Goal: Task Accomplishment & Management: Manage account settings

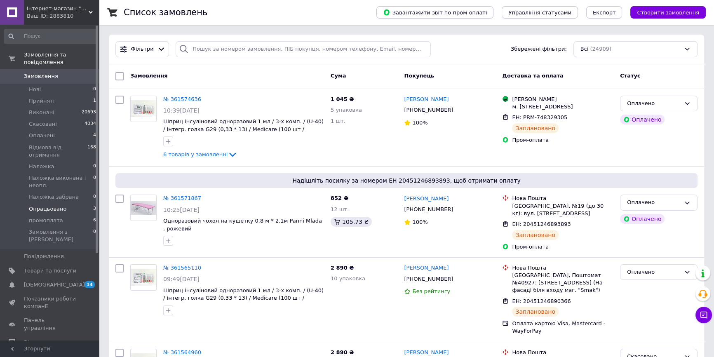
click at [54, 205] on span "Опрацьовано" at bounding box center [48, 208] width 38 height 7
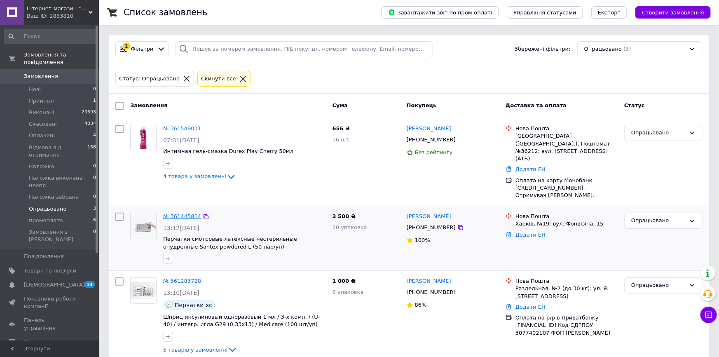
click at [187, 213] on link "№ 361445814" at bounding box center [182, 216] width 38 height 6
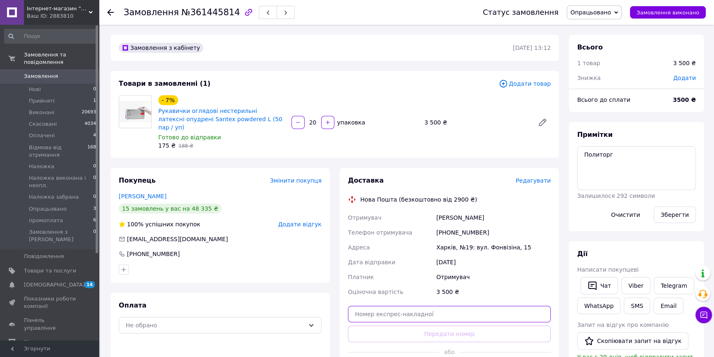
click at [459, 306] on input "text" at bounding box center [449, 314] width 203 height 16
paste input "20451247307189"
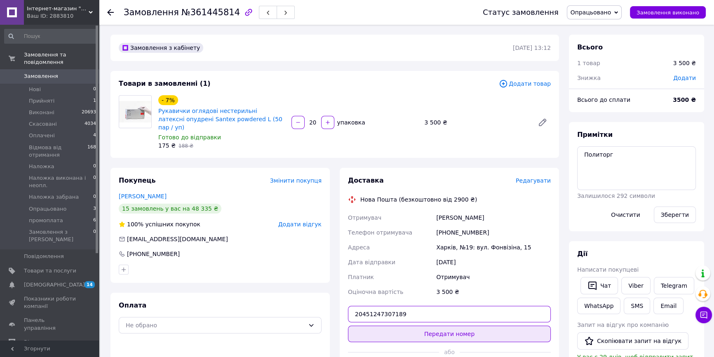
type input "20451247307189"
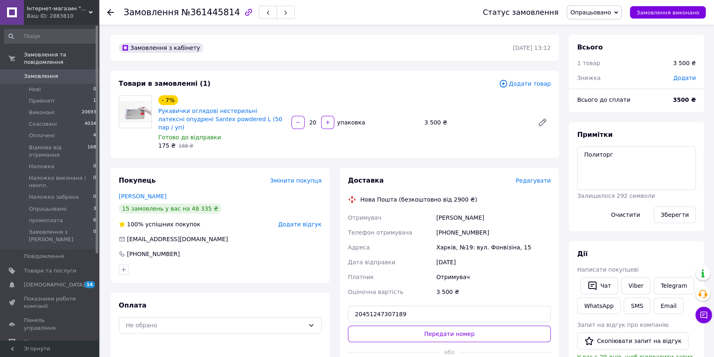
click at [449, 325] on button "Передати номер" at bounding box center [449, 333] width 203 height 16
click at [538, 177] on span "Редагувати" at bounding box center [532, 180] width 35 height 7
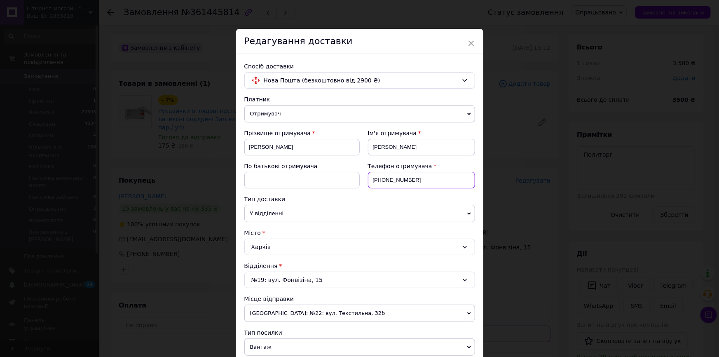
drag, startPoint x: 416, startPoint y: 180, endPoint x: 367, endPoint y: 180, distance: 49.0
click at [368, 180] on input "[PHONE_NUMBER]" at bounding box center [421, 180] width 107 height 16
paste input "0970269775"
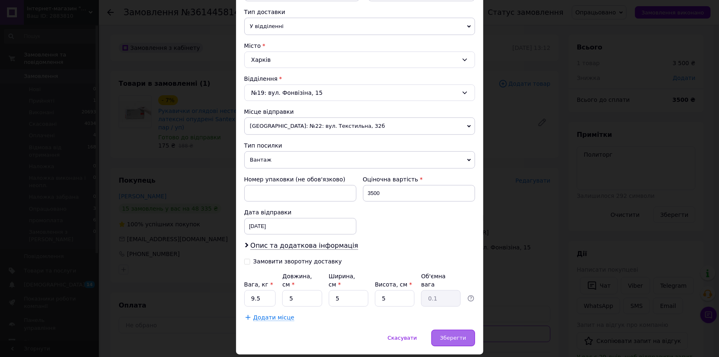
click at [449, 330] on div "Зберегти" at bounding box center [452, 338] width 43 height 16
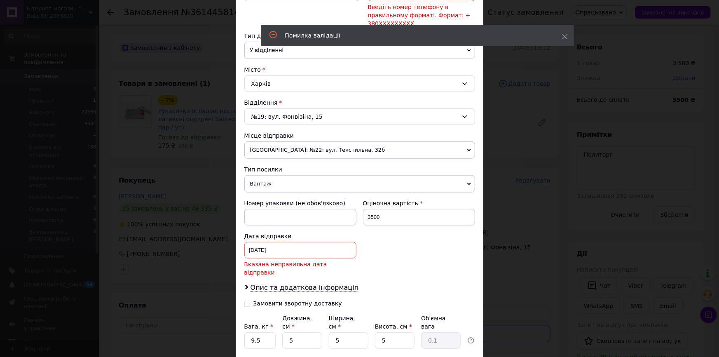
scroll to position [5, 0]
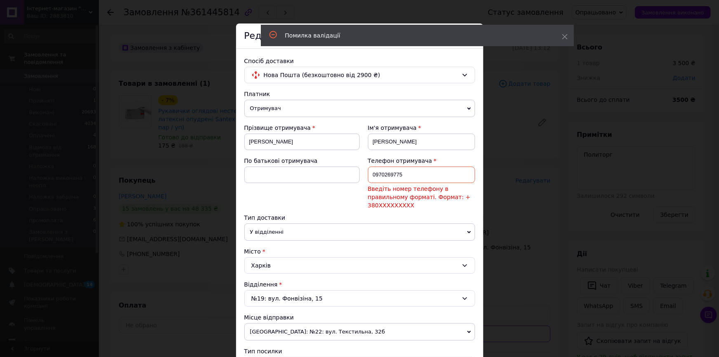
click at [370, 173] on input "0970269775" at bounding box center [421, 174] width 107 height 16
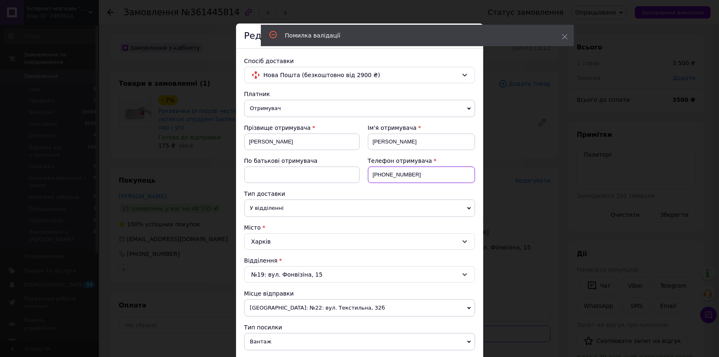
scroll to position [214, 0]
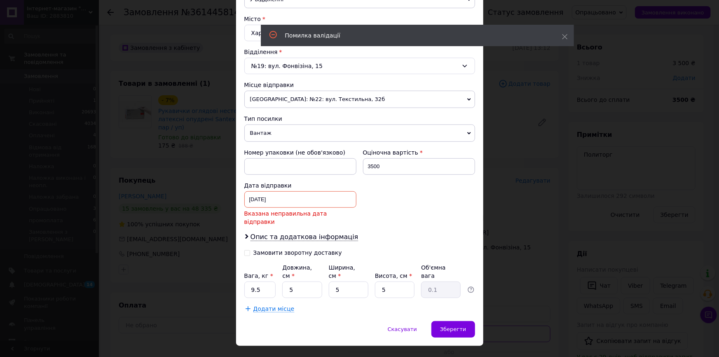
type input "[PHONE_NUMBER]"
click at [297, 198] on div "[DATE] < 2025 > < Сентябрь > Пн Вт Ср Чт Пт Сб Вс 1 2 3 4 5 6 7 8 9 10 11 12 13…" at bounding box center [300, 199] width 112 height 16
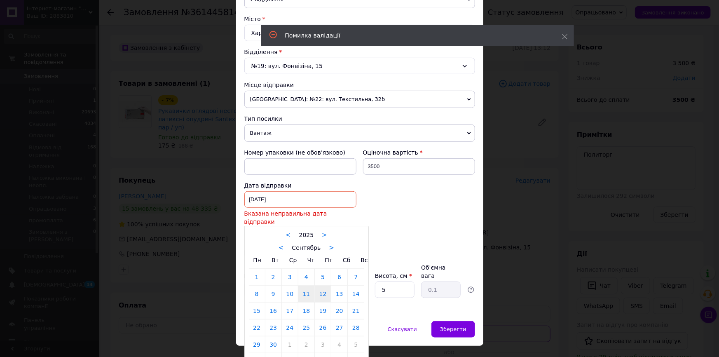
click at [323, 285] on link "12" at bounding box center [323, 293] width 16 height 16
type input "[DATE]"
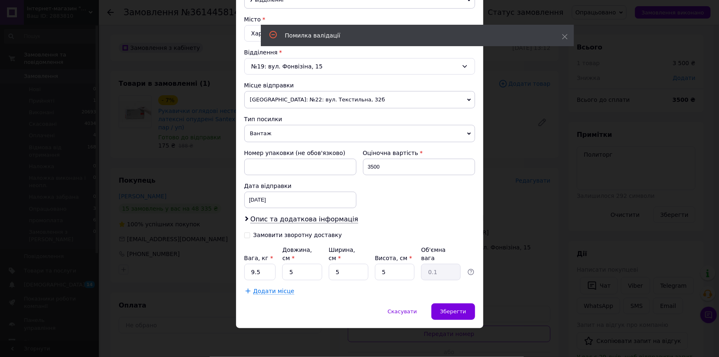
scroll to position [204, 0]
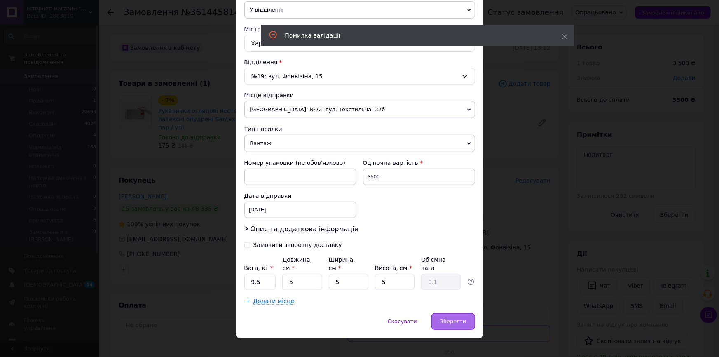
click at [463, 317] on div "Зберегти" at bounding box center [452, 321] width 43 height 16
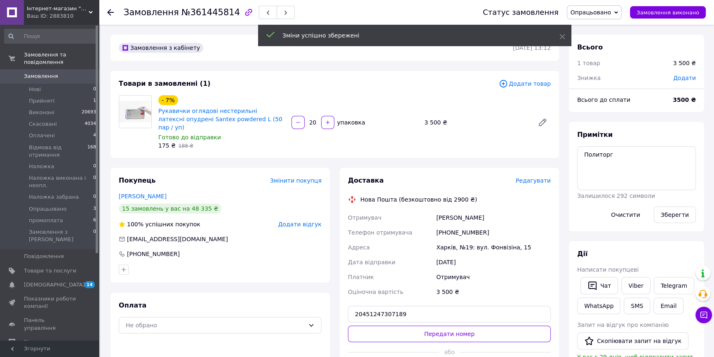
drag, startPoint x: 482, startPoint y: 323, endPoint x: 487, endPoint y: 334, distance: 11.4
click at [482, 325] on button "Передати номер" at bounding box center [449, 333] width 203 height 16
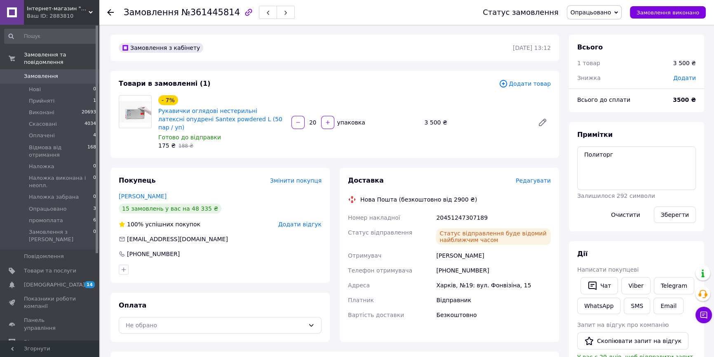
drag, startPoint x: 601, startPoint y: 9, endPoint x: 610, endPoint y: 78, distance: 68.9
click at [602, 12] on span "Опрацьовано" at bounding box center [590, 12] width 41 height 7
drag, startPoint x: 606, startPoint y: 64, endPoint x: 631, endPoint y: 114, distance: 55.8
click at [606, 65] on li "Оплачено" at bounding box center [610, 66] width 86 height 12
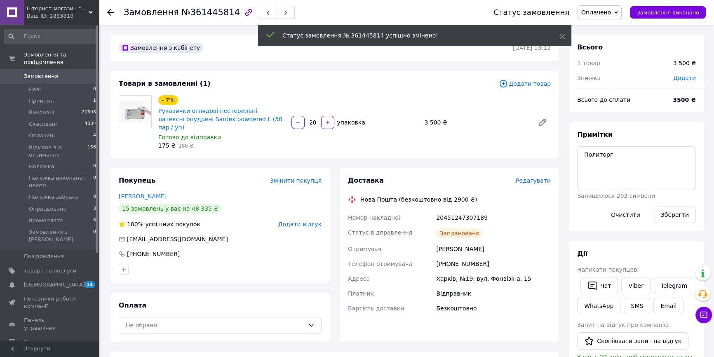
click at [111, 11] on icon at bounding box center [110, 12] width 7 height 7
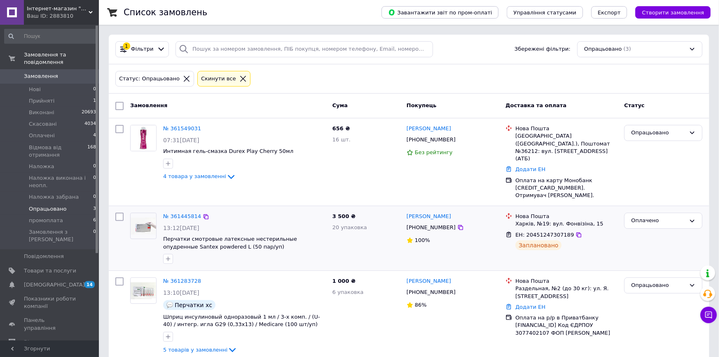
drag, startPoint x: 460, startPoint y: 200, endPoint x: 405, endPoint y: 198, distance: 54.4
click at [406, 212] on div "[PERSON_NAME]" at bounding box center [453, 216] width 94 height 9
copy link "[PERSON_NAME]"
